Goal: Book appointment/travel/reservation

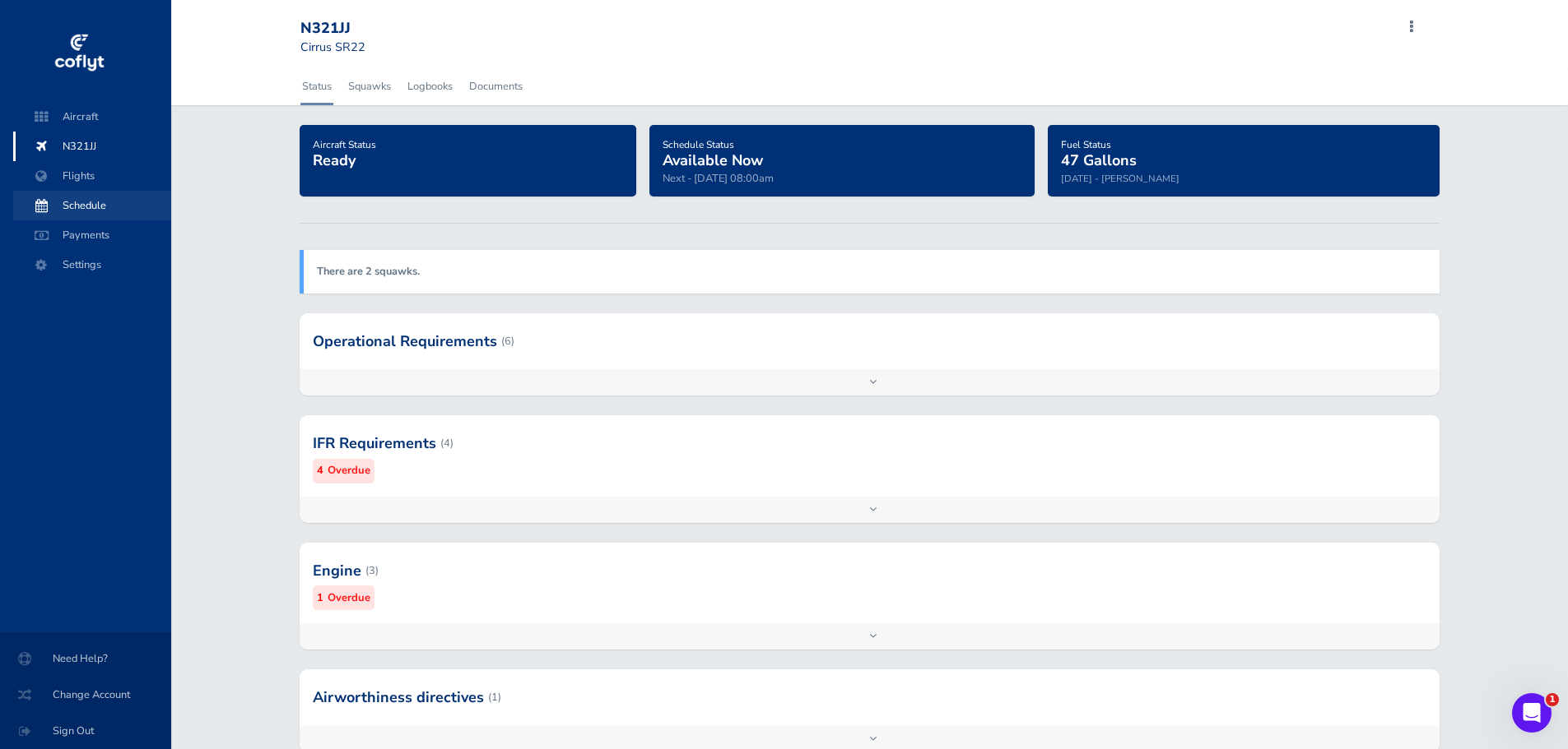
click at [107, 209] on span "Schedule" at bounding box center [93, 205] width 125 height 30
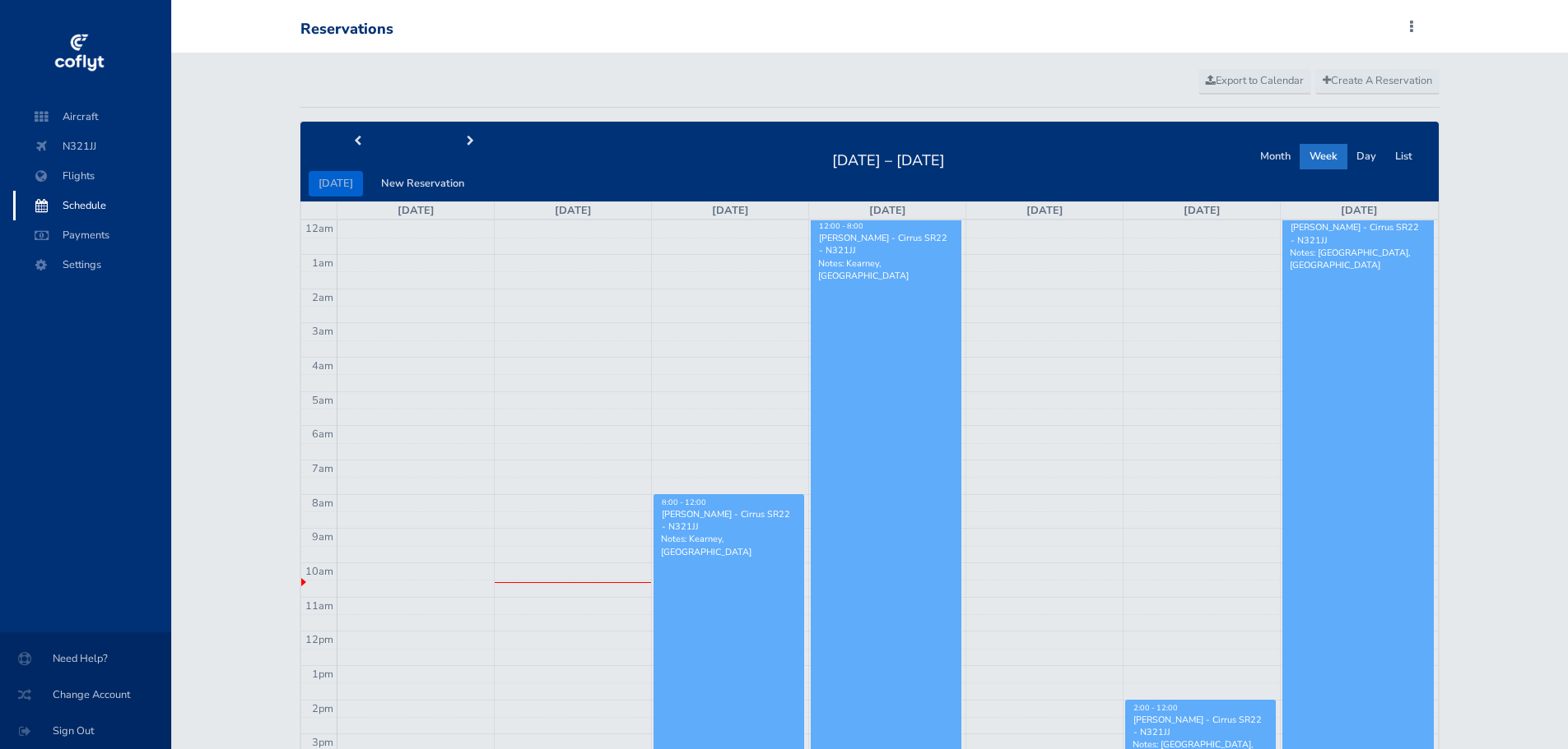
click at [854, 351] on link "12:00 - 8:00 Don Coburn - Cirrus SR22 - N321JJ Notes: Kearney, NE" at bounding box center [886, 562] width 150 height 685
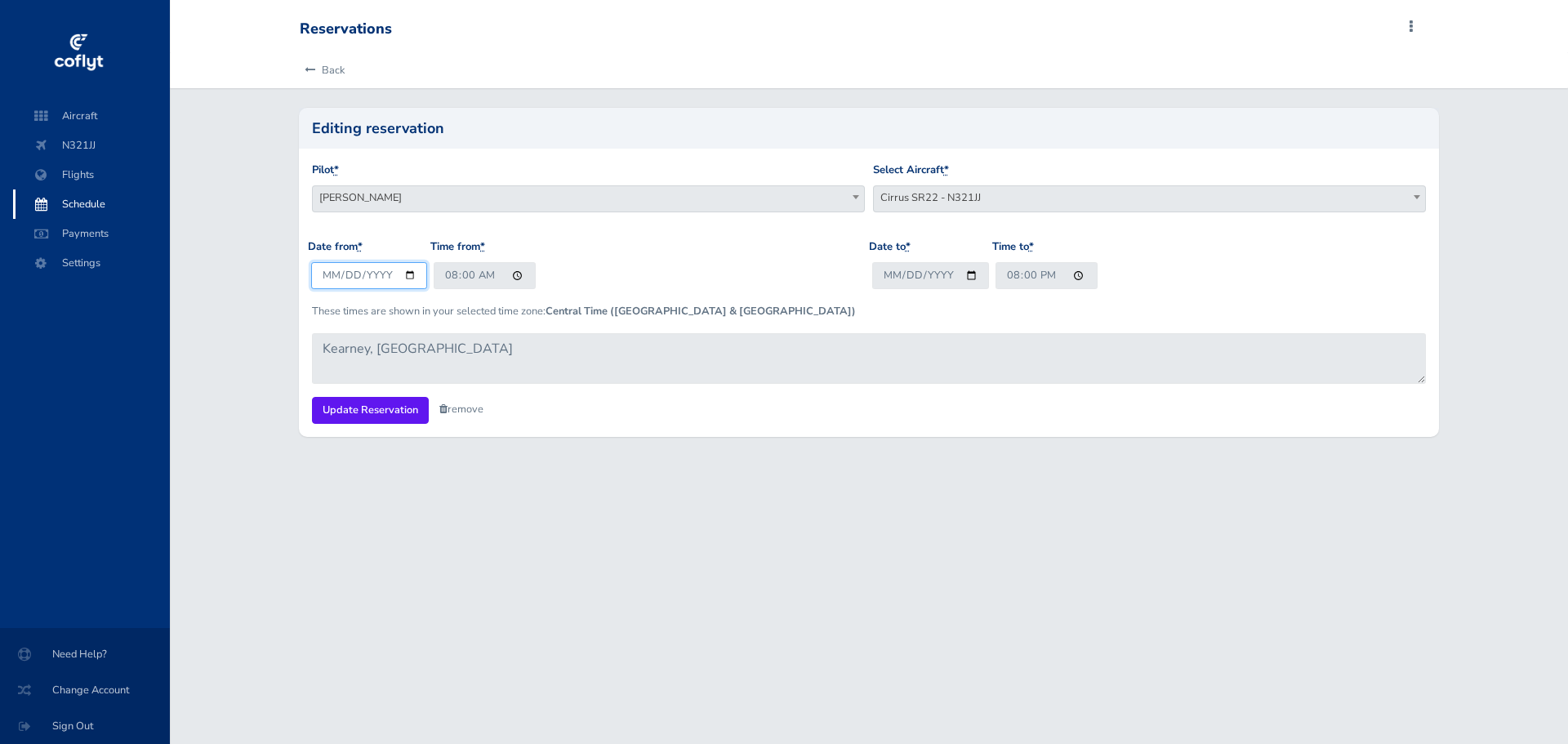
click at [351, 276] on input "2025-08-26" at bounding box center [370, 276] width 117 height 27
type input "2025-08-27"
click at [904, 276] on input "2025-08-27" at bounding box center [931, 276] width 117 height 27
type input "2025-08-28"
click at [1011, 276] on input "20:00" at bounding box center [1047, 276] width 102 height 27
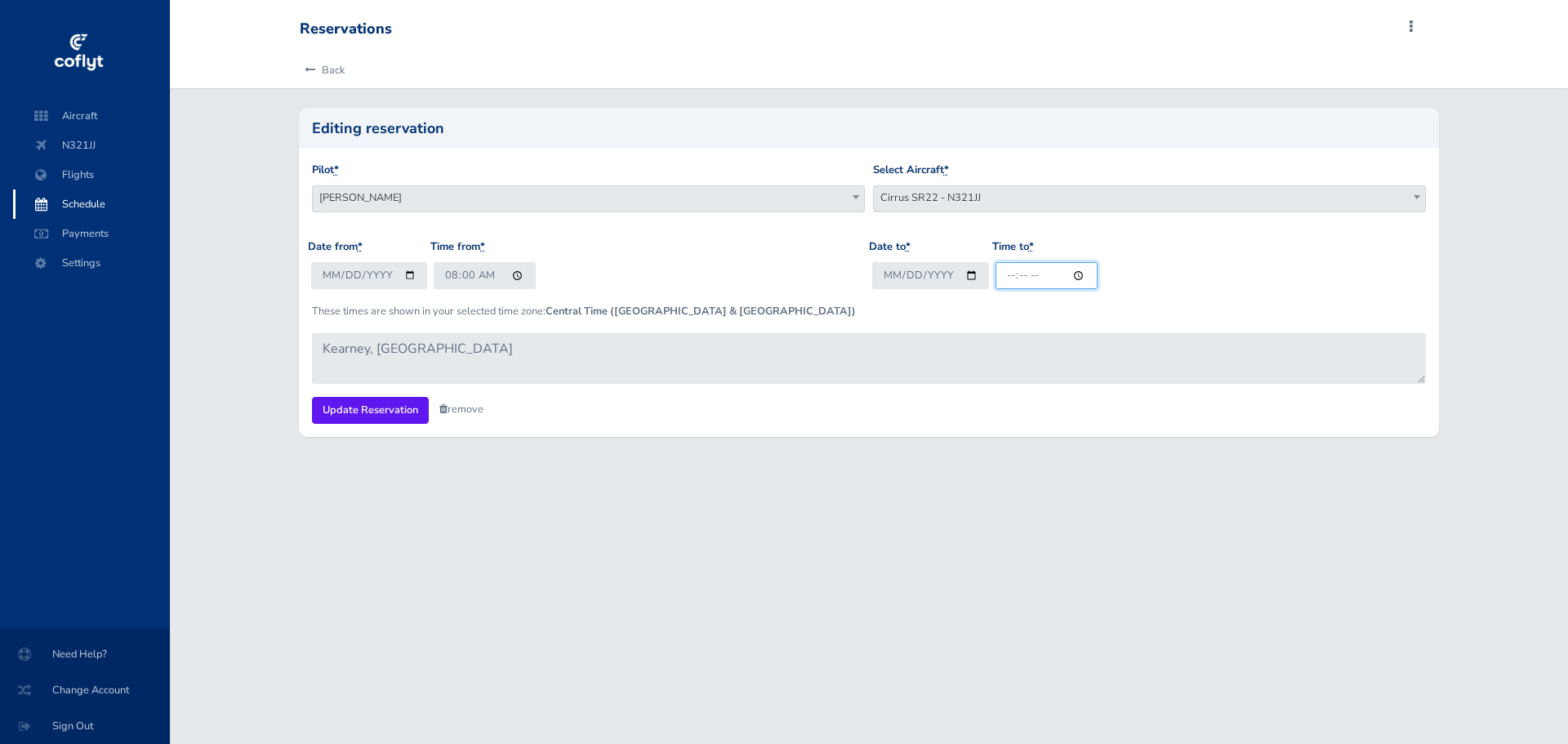
type input "13:00"
click at [1008, 276] on input "13:00" at bounding box center [1047, 276] width 102 height 27
type input "14:00"
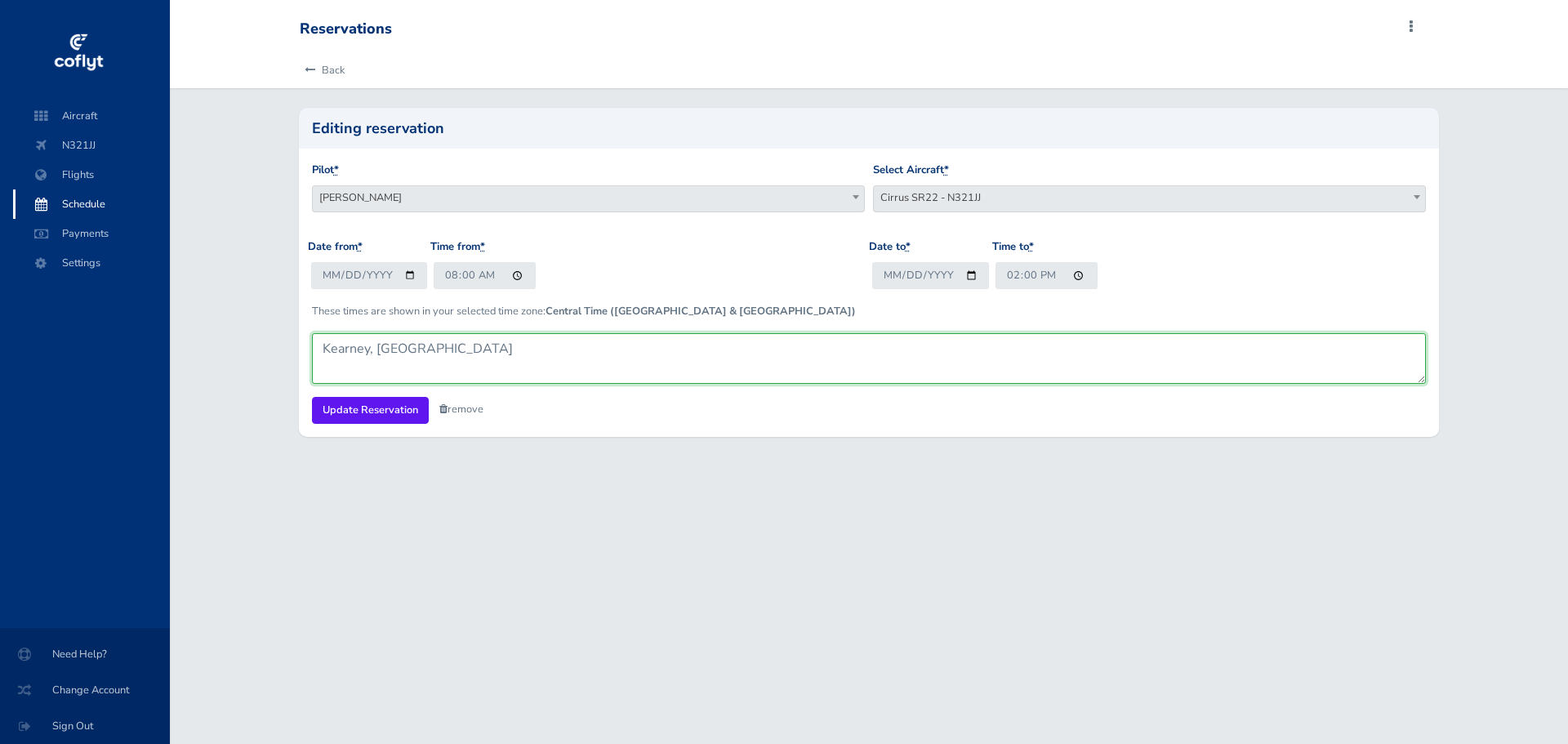
click at [531, 353] on textarea "Kearney, NE" at bounding box center [869, 358] width 1115 height 51
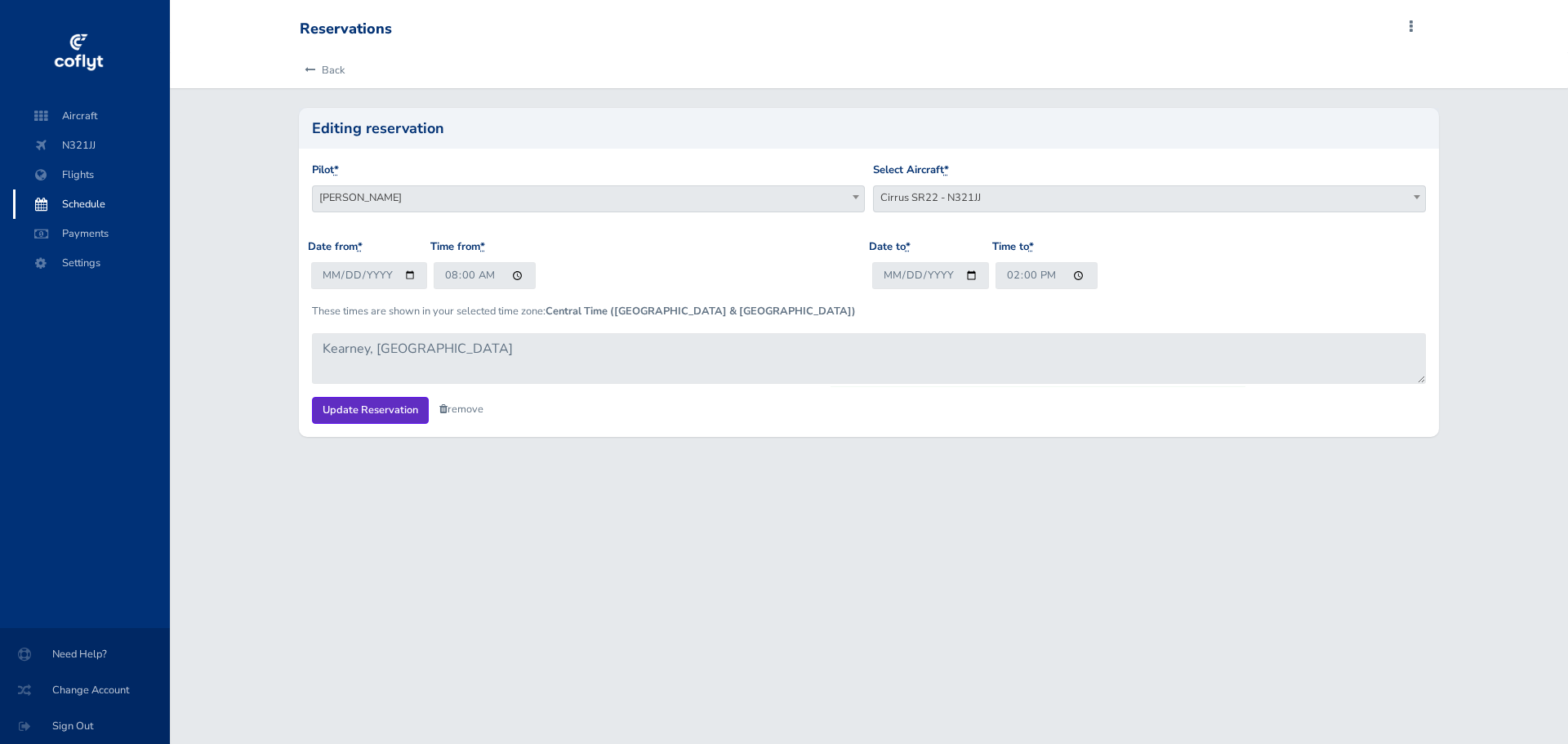
click at [391, 402] on input "Update Reservation" at bounding box center [370, 410] width 117 height 27
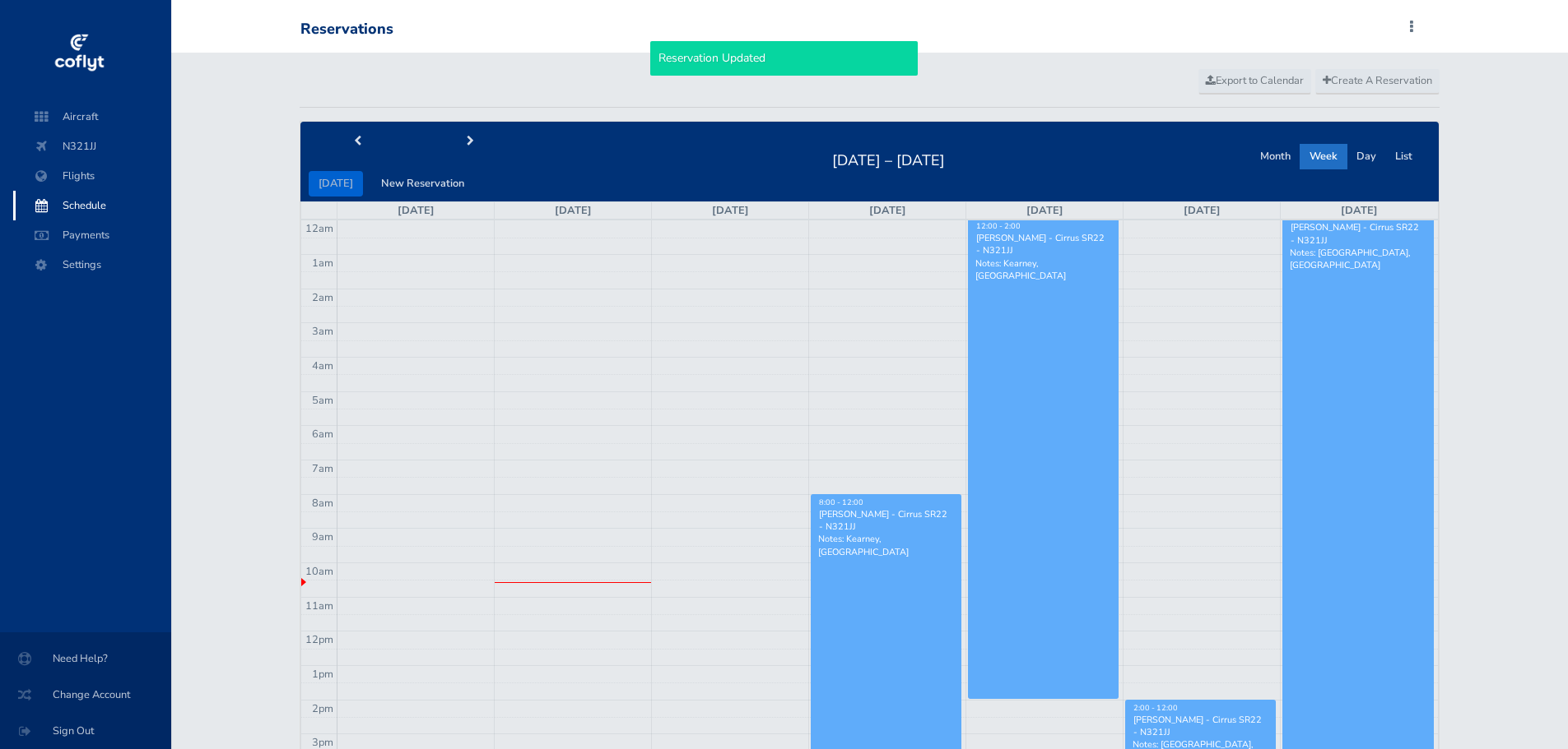
click at [1152, 380] on td at bounding box center [888, 384] width 1101 height 17
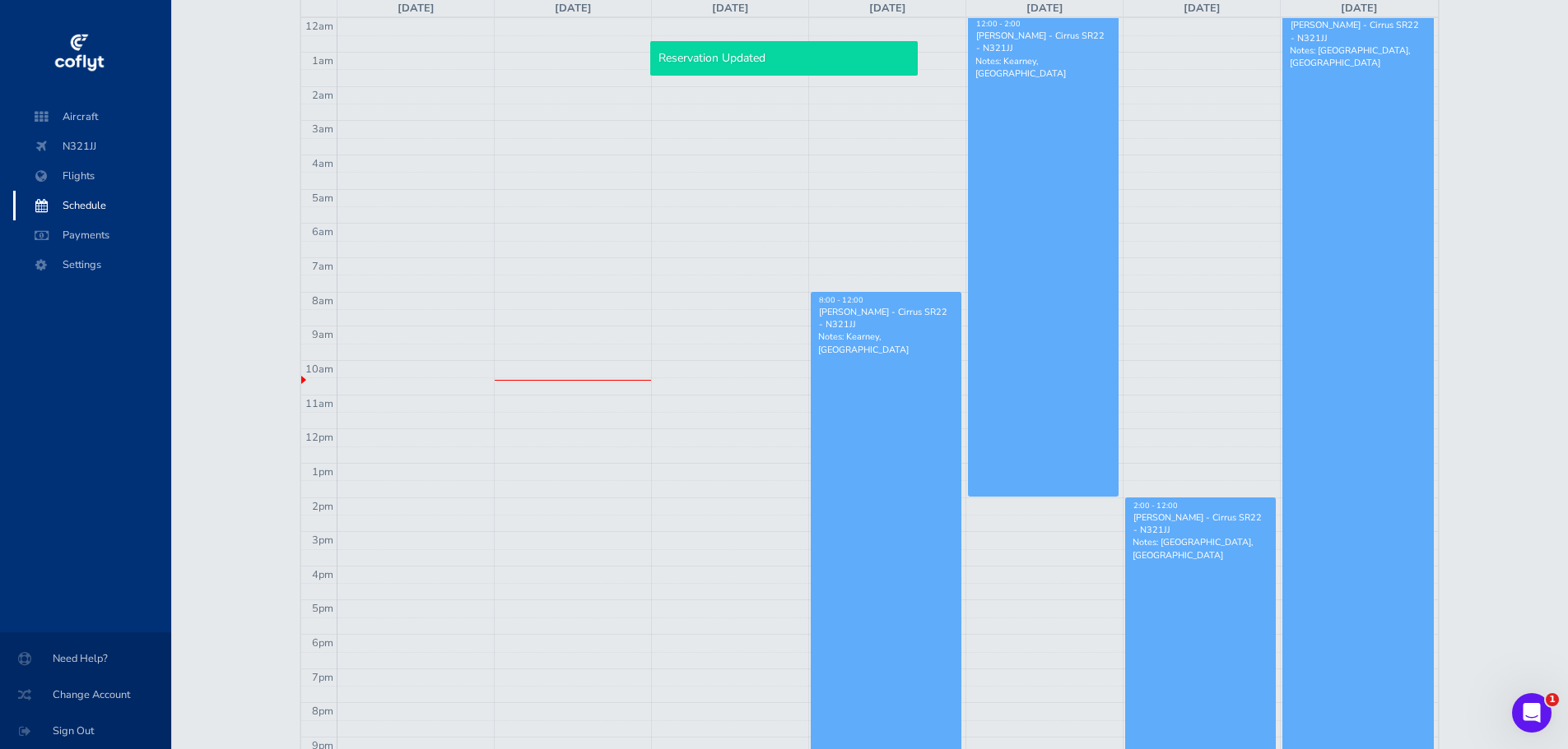
scroll to position [164, 0]
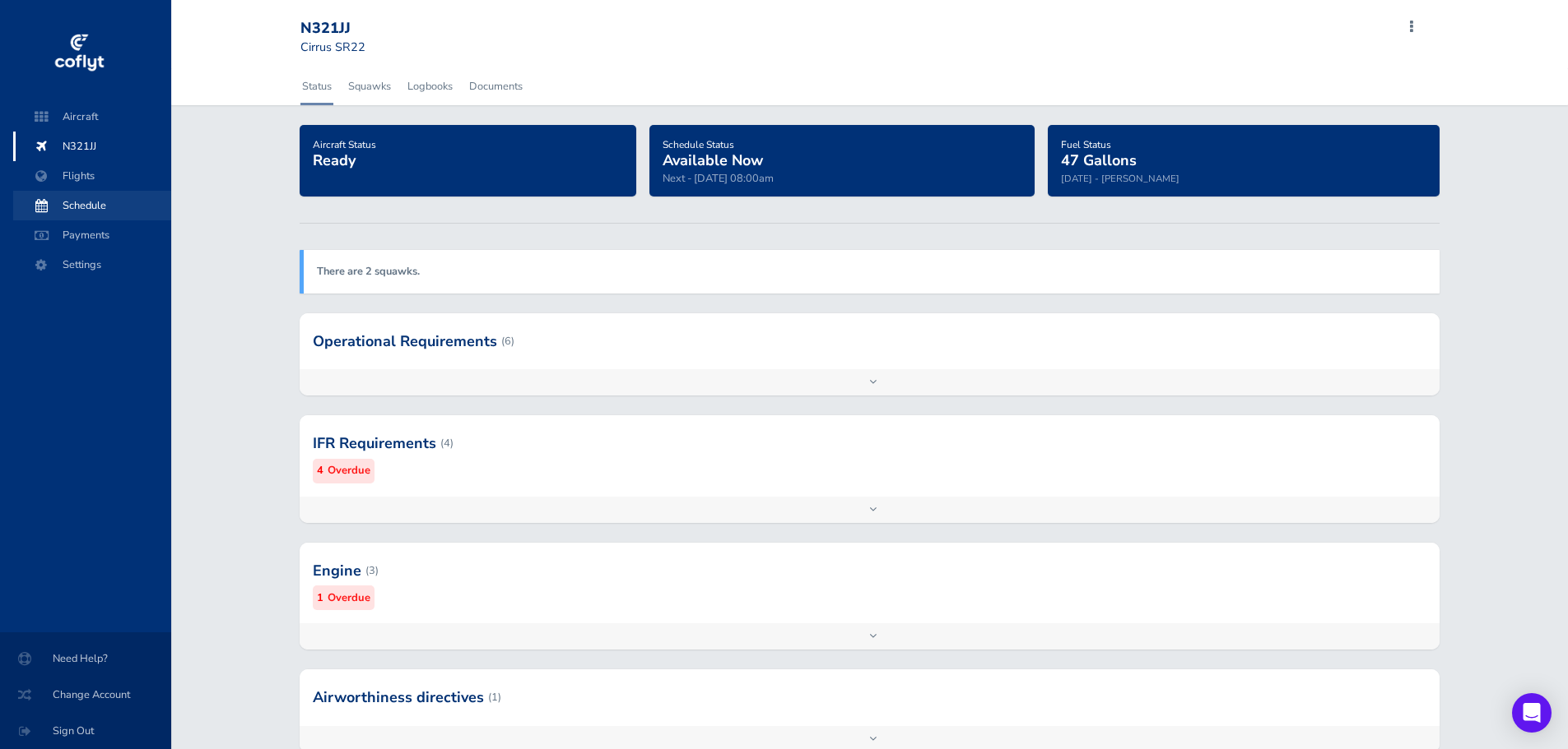
click at [96, 199] on span "Schedule" at bounding box center [93, 205] width 125 height 30
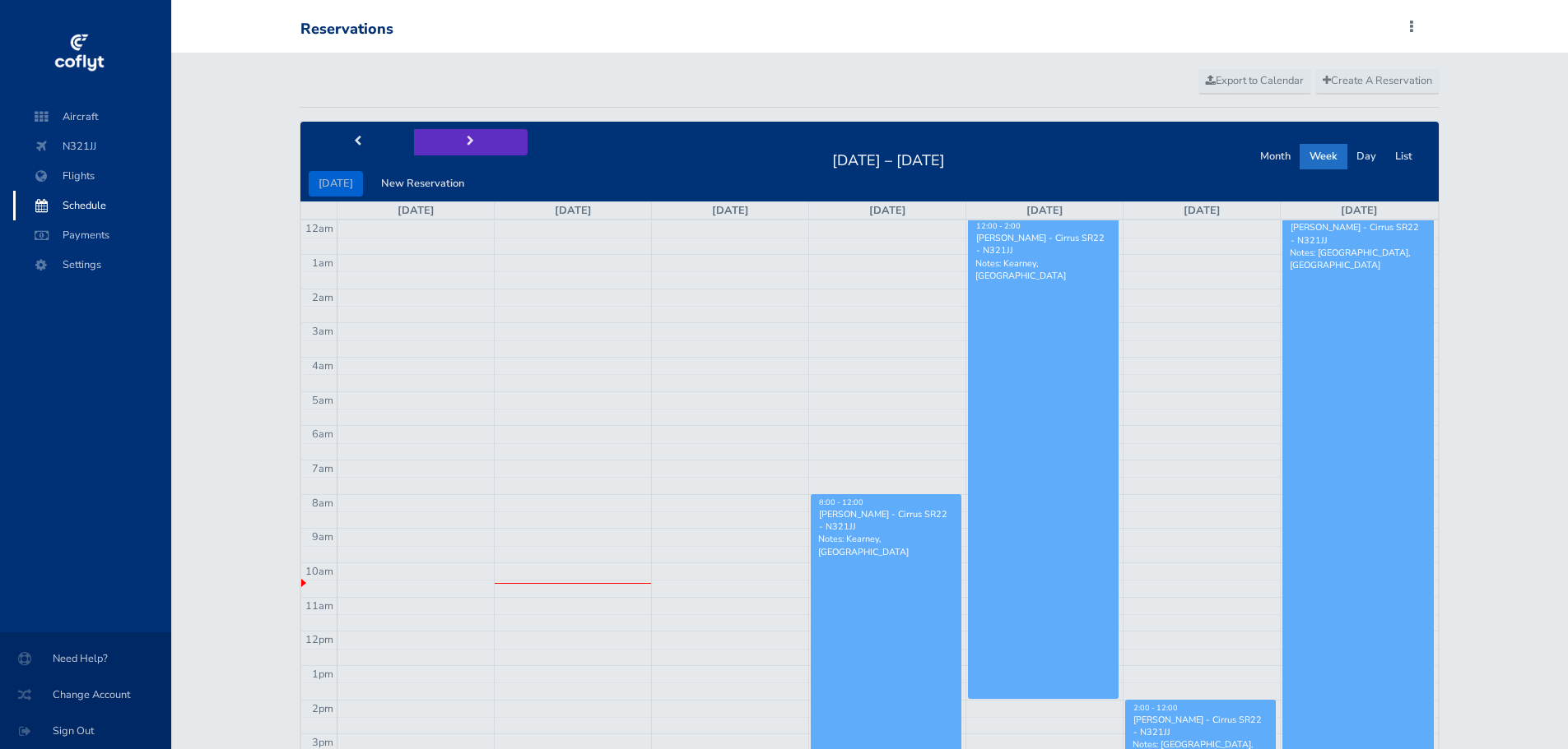
click at [466, 139] on span "next" at bounding box center [470, 141] width 7 height 10
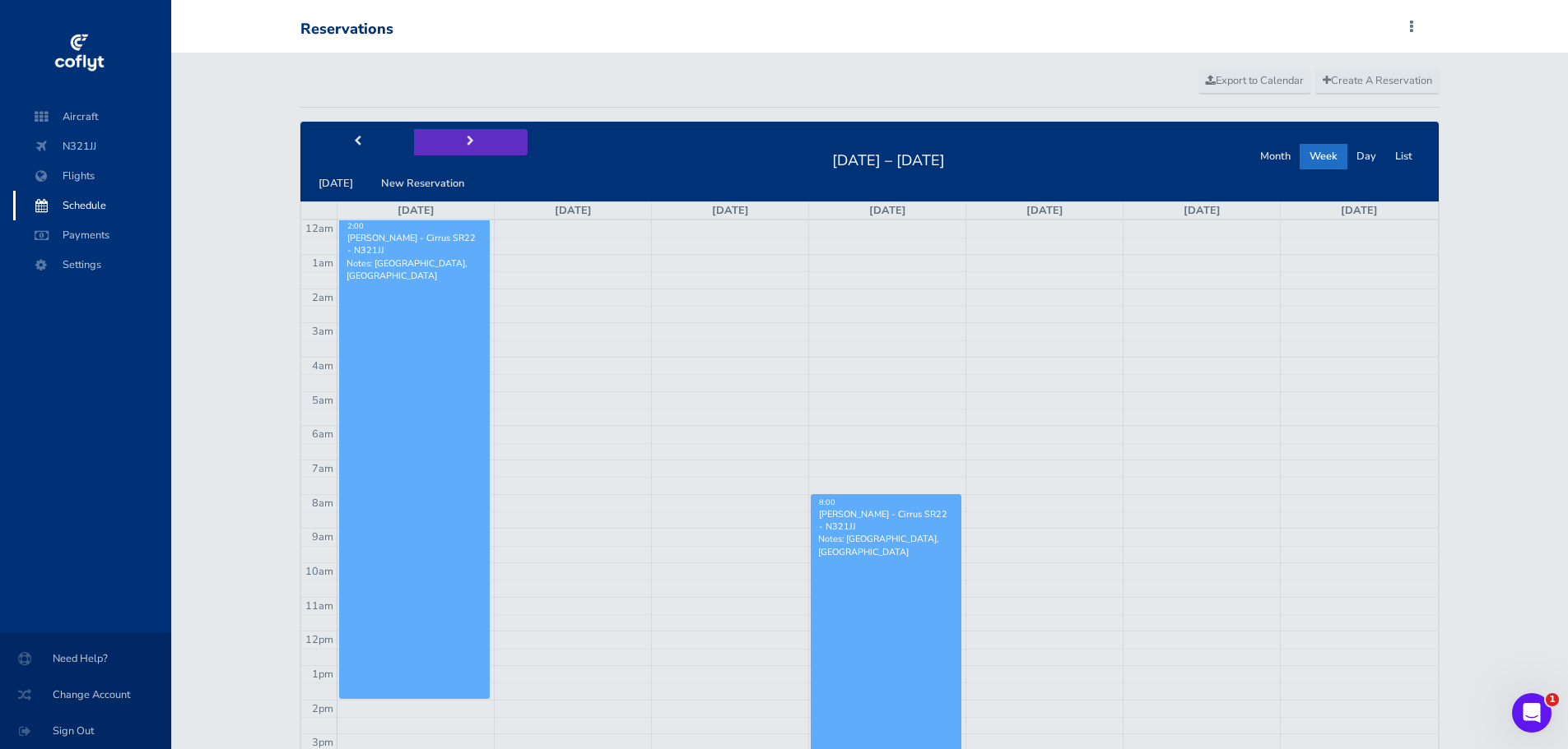
click at [474, 142] on button "next" at bounding box center [471, 141] width 114 height 25
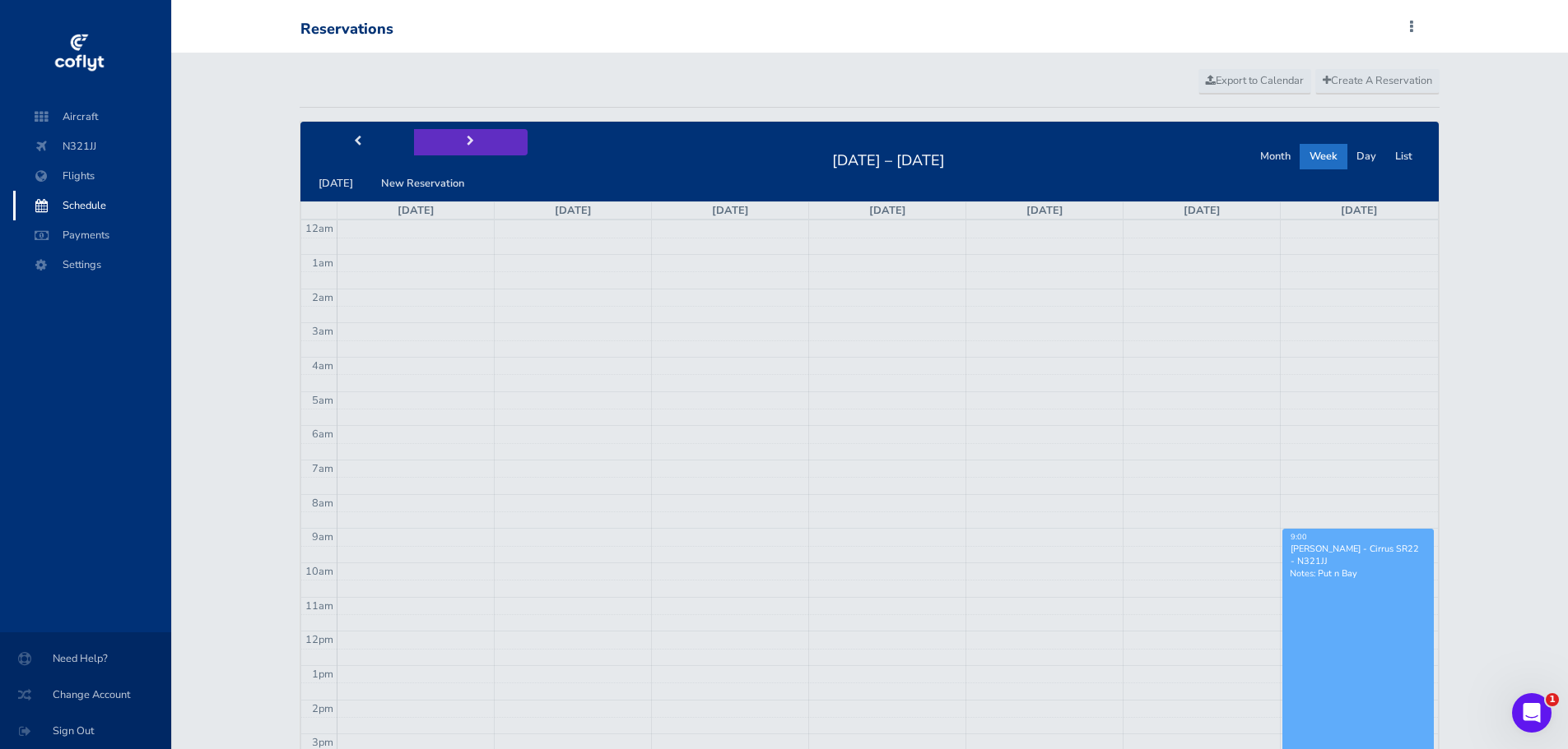
click at [466, 143] on span "next" at bounding box center [470, 141] width 7 height 10
